Goal: Task Accomplishment & Management: Use online tool/utility

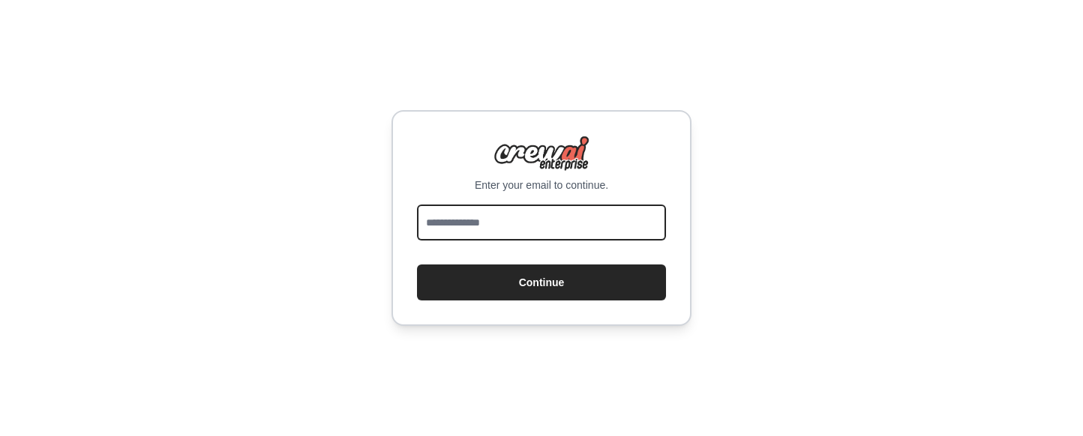
click at [480, 223] on input "email" at bounding box center [541, 223] width 249 height 36
type input "**********"
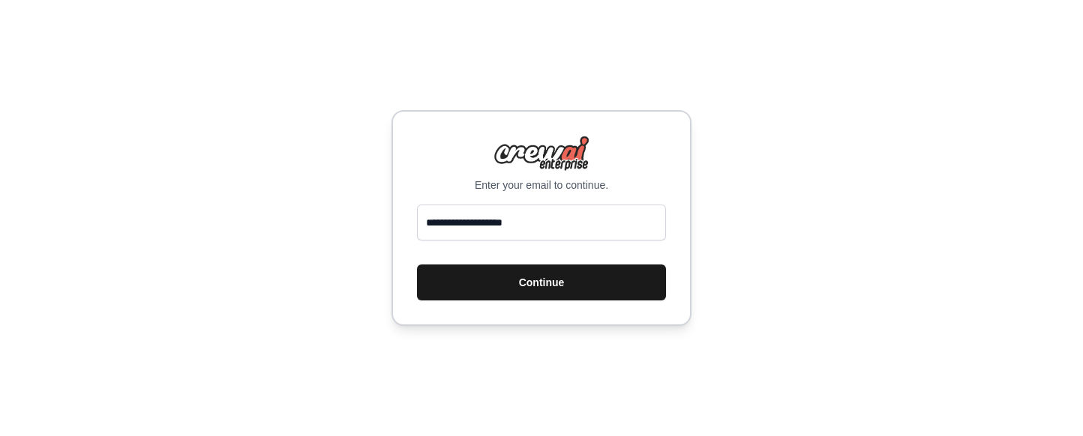
click at [482, 286] on button "Continue" at bounding box center [541, 283] width 249 height 36
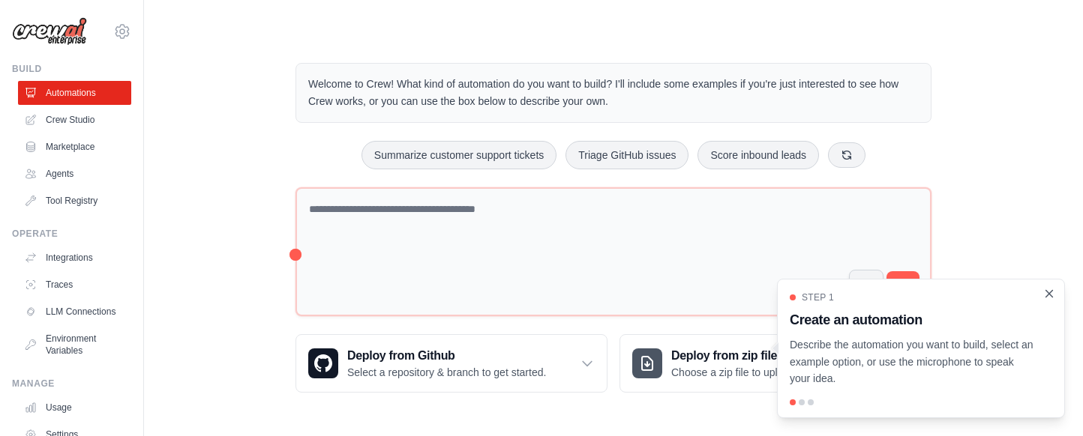
click at [1048, 296] on icon "Close walkthrough" at bounding box center [1048, 293] width 13 height 13
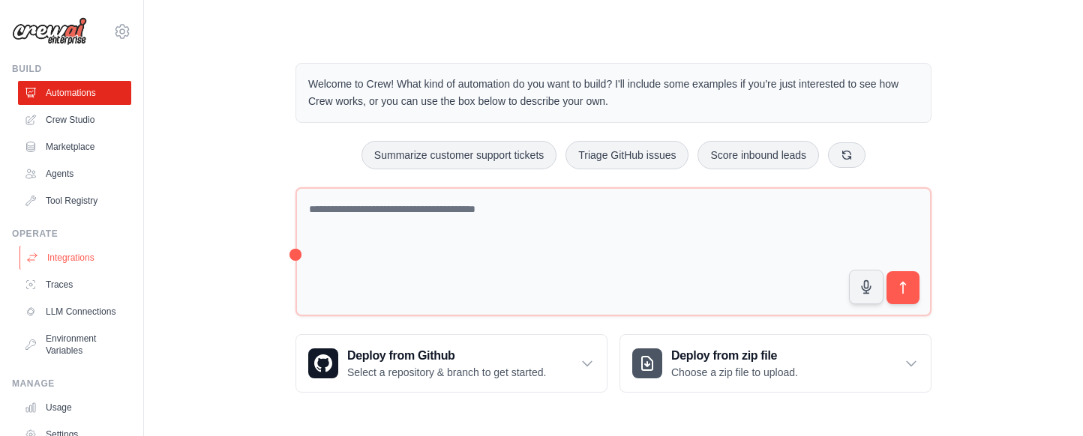
click at [69, 262] on link "Integrations" at bounding box center [75, 258] width 113 height 24
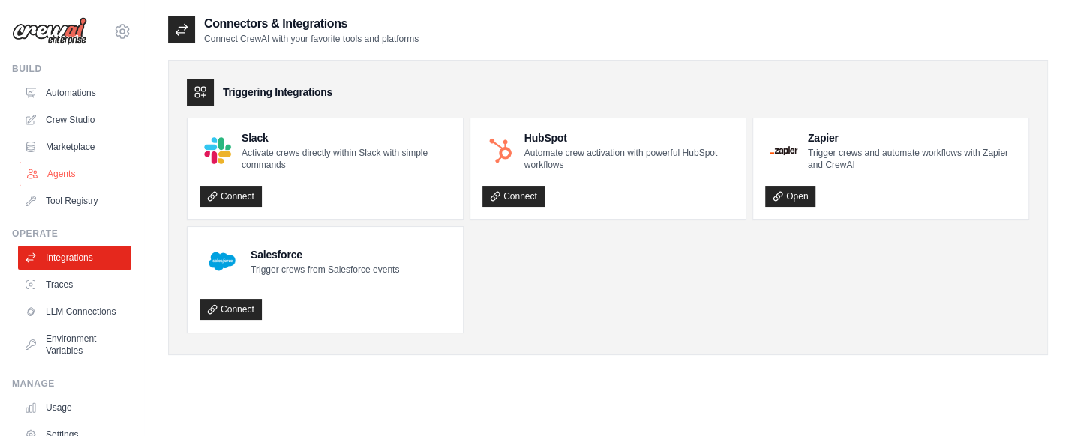
click at [77, 178] on link "Agents" at bounding box center [75, 174] width 113 height 24
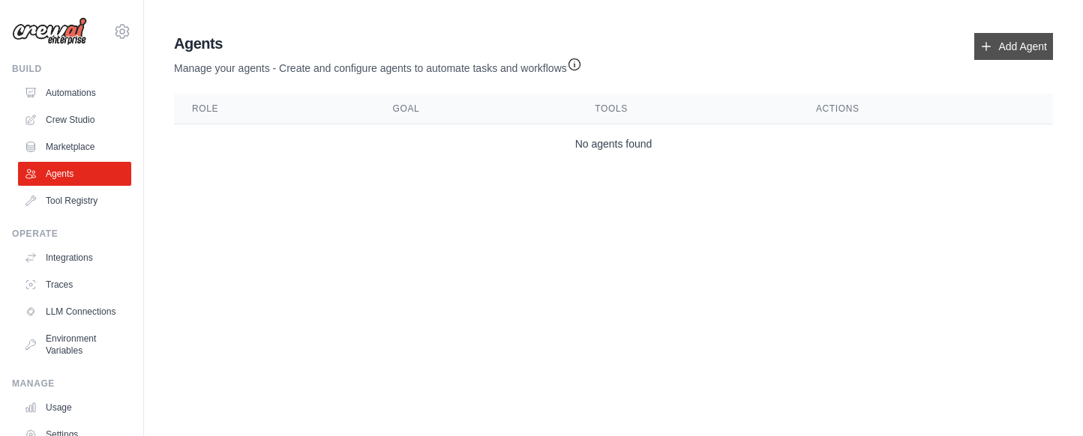
click at [1018, 46] on link "Add Agent" at bounding box center [1013, 46] width 79 height 27
